Goal: Task Accomplishment & Management: Use online tool/utility

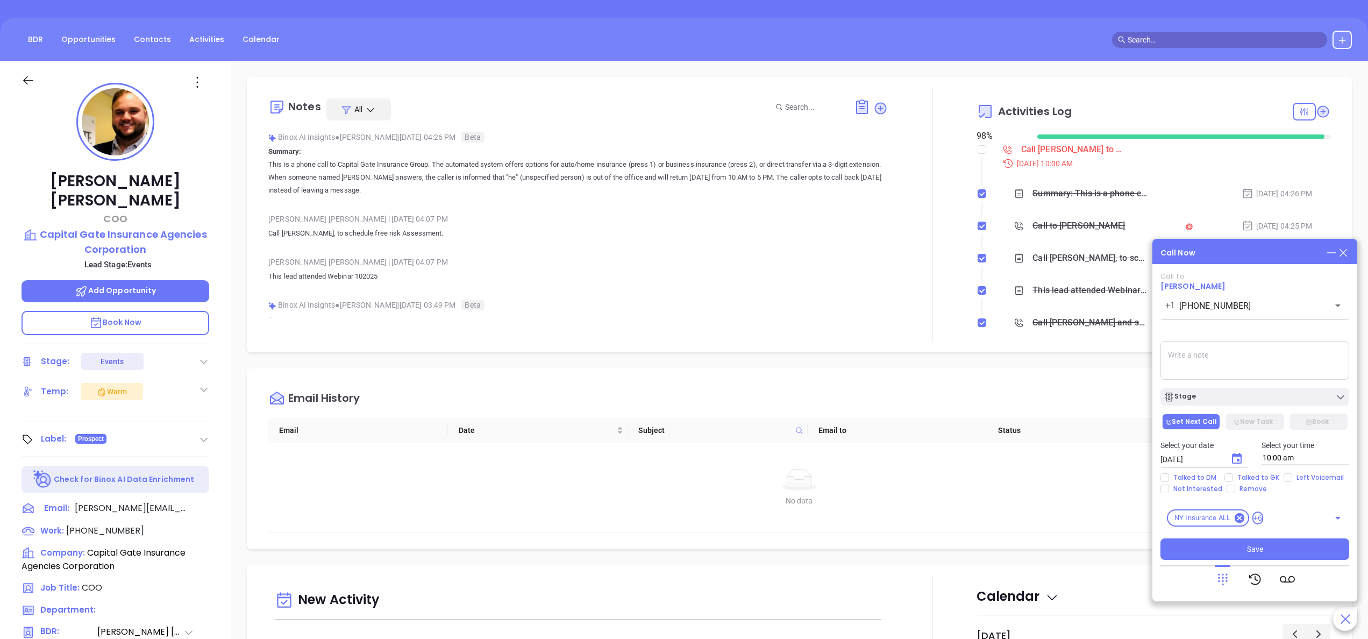
scroll to position [281, 0]
click at [91, 524] on span "[PHONE_NUMBER]" at bounding box center [105, 530] width 78 height 12
type input "[PHONE_NUMBER]"
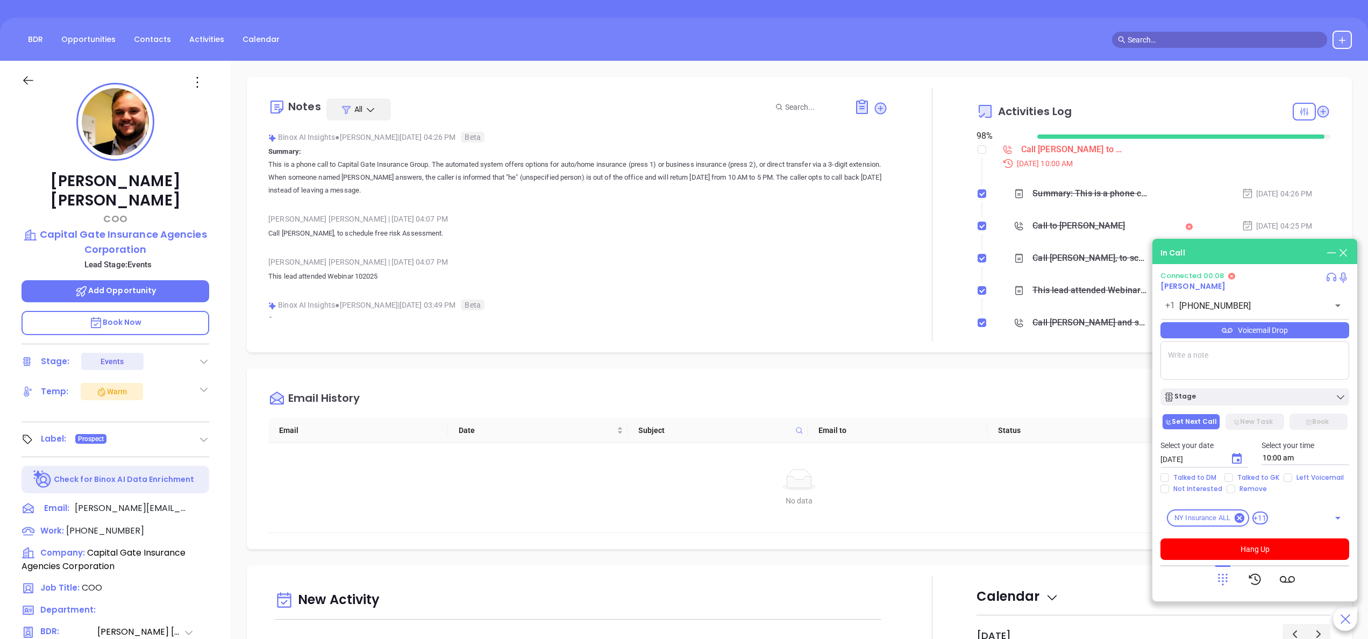
click at [1225, 579] on icon at bounding box center [1222, 579] width 15 height 15
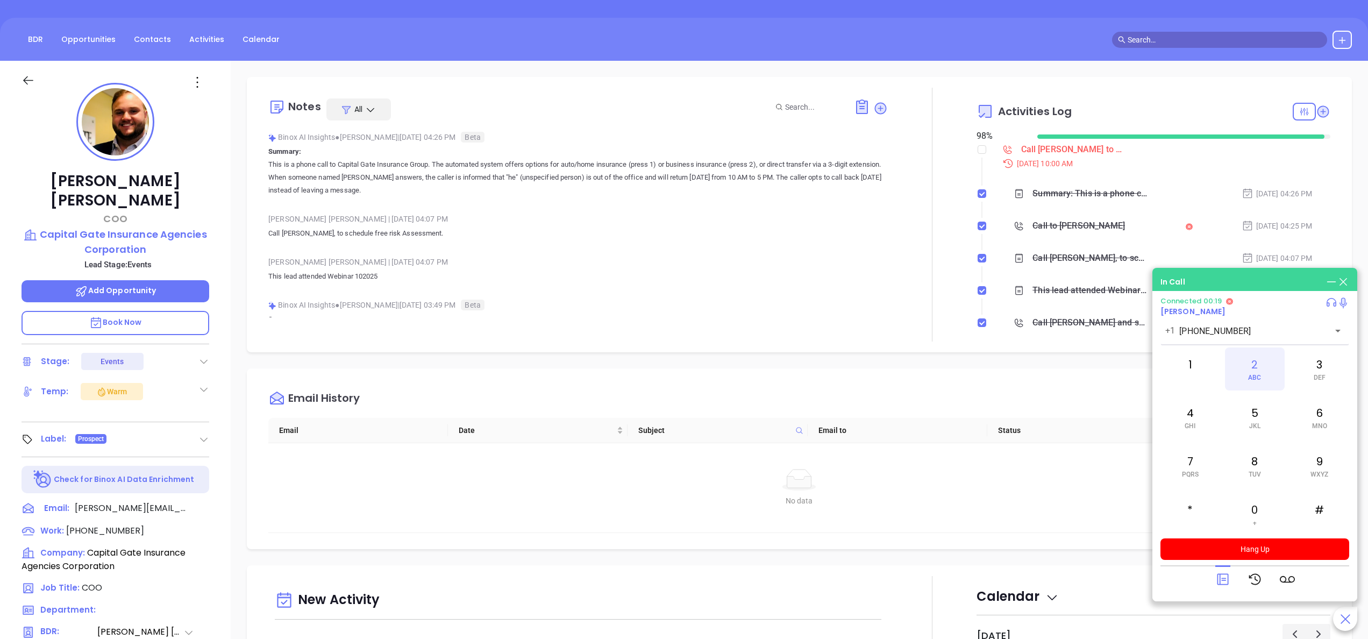
click at [1254, 368] on div "2 ABC" at bounding box center [1254, 368] width 59 height 43
click at [128, 317] on span "Book Now" at bounding box center [115, 322] width 53 height 11
click at [829, 267] on div "[PERSON_NAME] | [DATE] 04:07 PM" at bounding box center [578, 262] width 620 height 16
click at [1271, 554] on button "Hang Up" at bounding box center [1255, 549] width 189 height 22
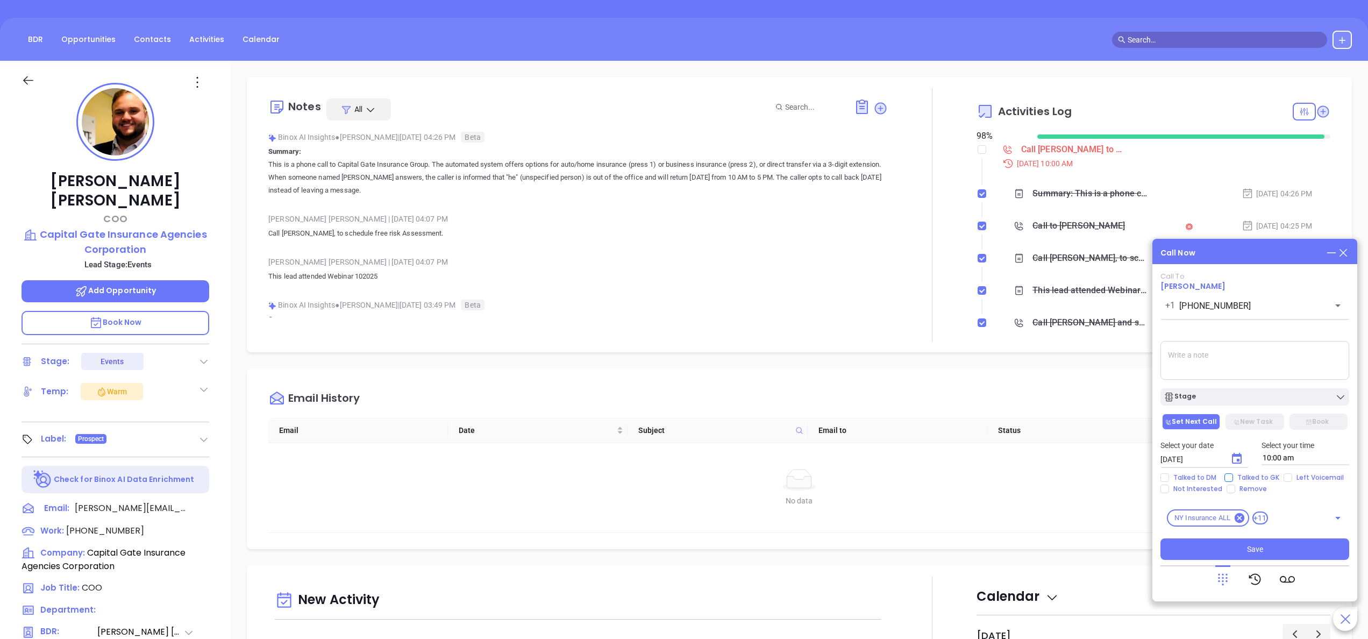
click at [1246, 476] on span "Talked to GK" at bounding box center [1258, 477] width 51 height 9
click at [1233, 476] on input "Talked to GK" at bounding box center [1229, 477] width 9 height 9
checkbox input "true"
click at [1232, 457] on icon "Choose date, selected date is Oct 10, 2025" at bounding box center [1237, 458] width 10 height 11
click at [1294, 350] on button "10" at bounding box center [1289, 355] width 19 height 19
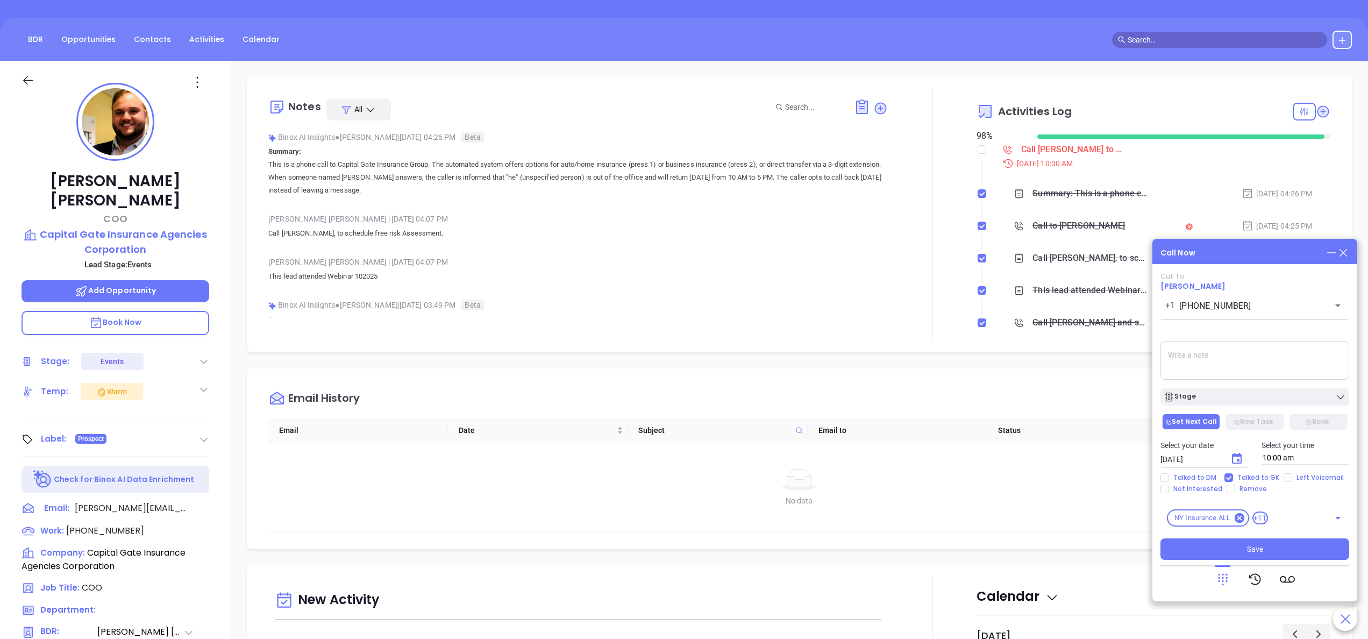
click at [1198, 355] on textarea at bounding box center [1255, 360] width 189 height 39
type textarea "[PERSON_NAME] was on a call. left mesg with [DEMOGRAPHIC_DATA] gk"
click at [1283, 547] on button "Save" at bounding box center [1255, 549] width 189 height 22
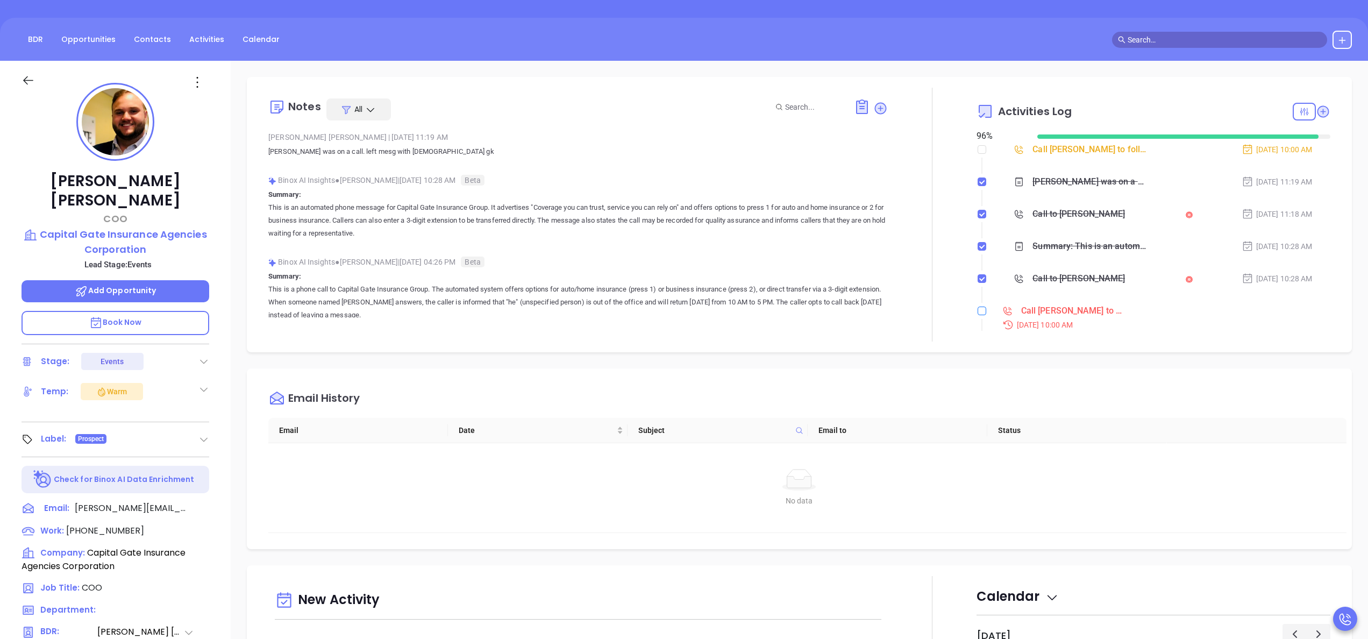
click at [978, 311] on input "checkbox" at bounding box center [982, 311] width 9 height 9
checkbox input "true"
click at [933, 246] on div at bounding box center [932, 215] width 89 height 254
